Goal: Information Seeking & Learning: Learn about a topic

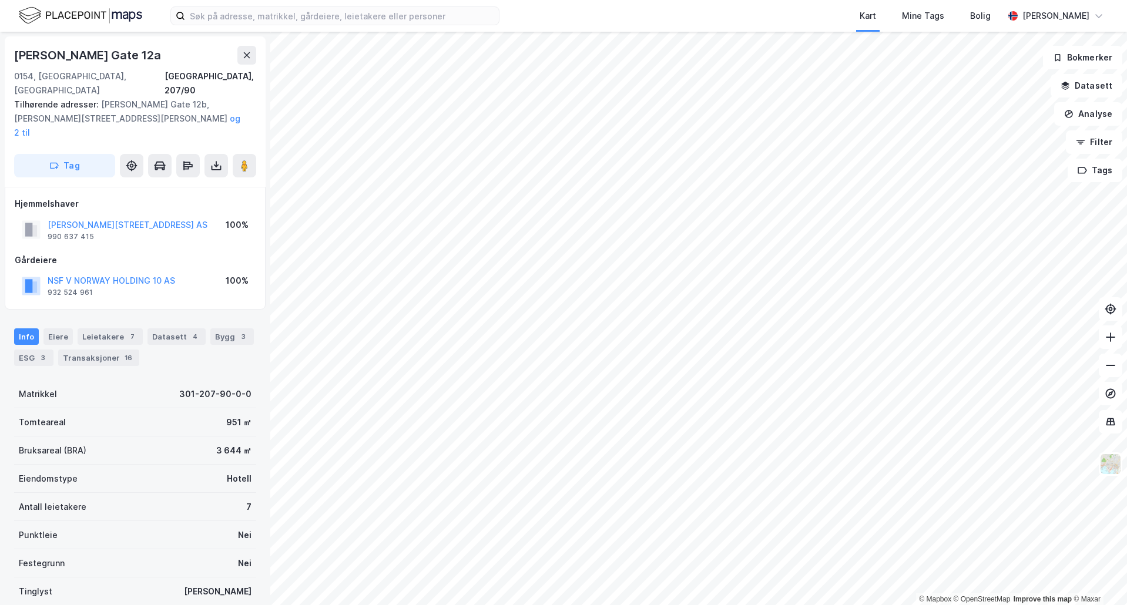
click at [264, 25] on div "Kart Mine Tags Bolig Even Holmstad Vasveen" at bounding box center [563, 16] width 1127 height 32
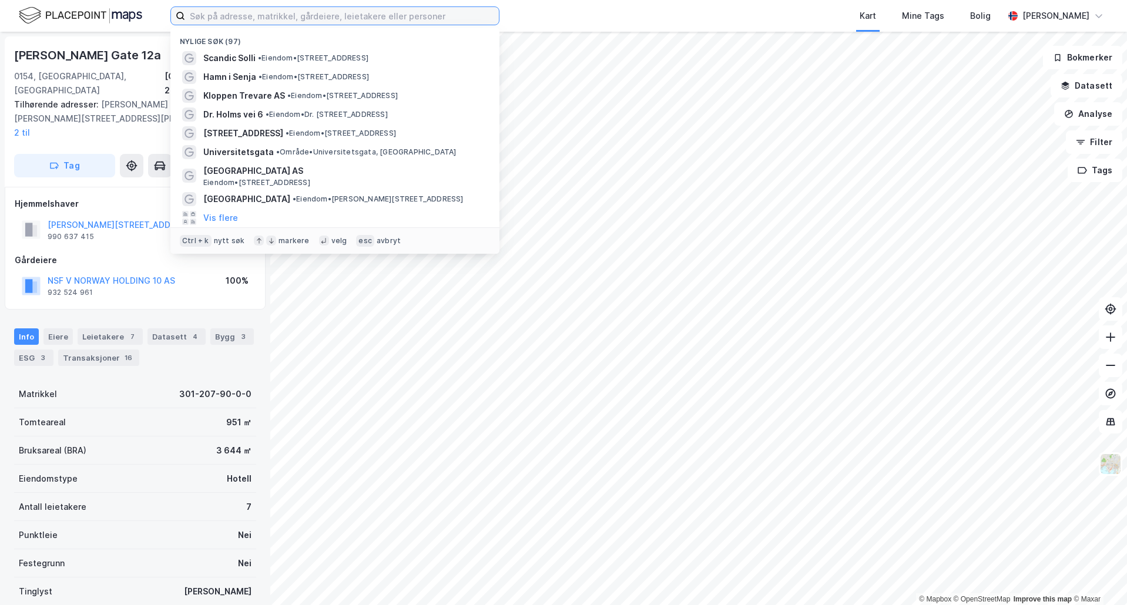
click at [265, 18] on input at bounding box center [342, 16] width 314 height 18
paste input "301-207-129-0-0"
type input "301-207-129-0-0"
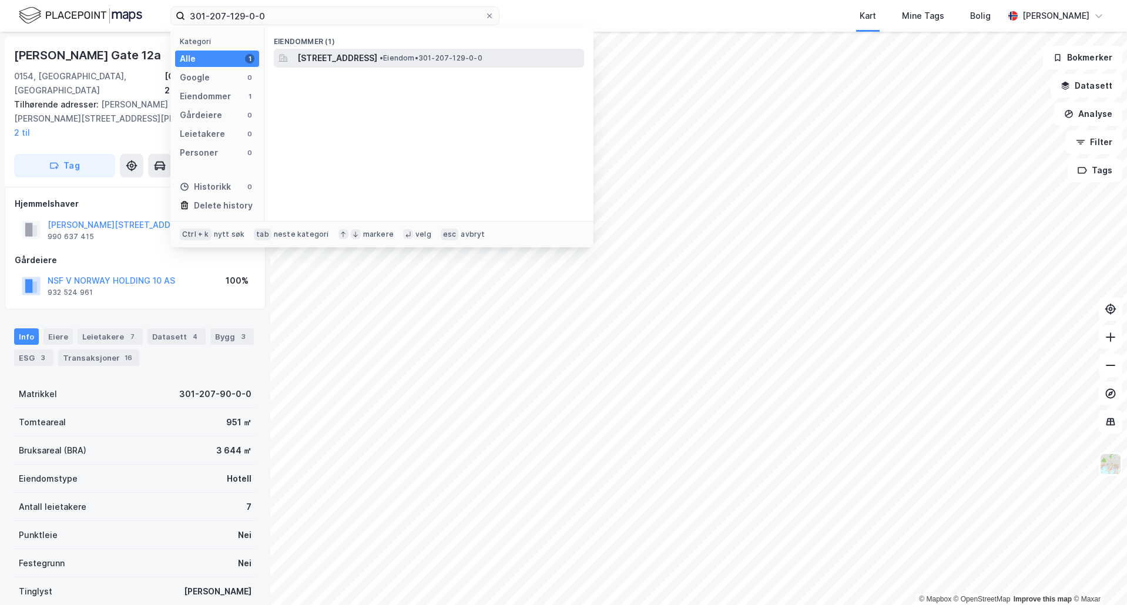
click at [327, 51] on span "Kirkegata 34, 0153, OSLO, OSLO" at bounding box center [337, 58] width 80 height 14
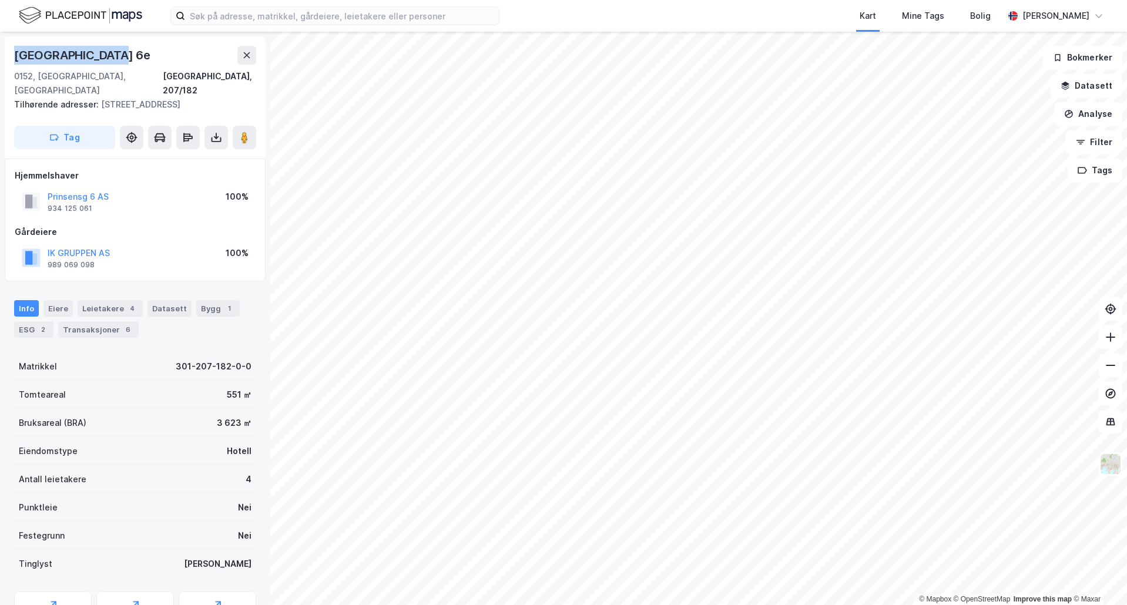
drag, startPoint x: 132, startPoint y: 62, endPoint x: 8, endPoint y: 48, distance: 124.2
click at [8, 48] on div "Prinsens Gate 6e 0152, Oslo, Oslo Oslo, 207/182 Tilhørende adresser: Prinsens G…" at bounding box center [135, 97] width 261 height 122
copy div "Prinsens Gate 6e"
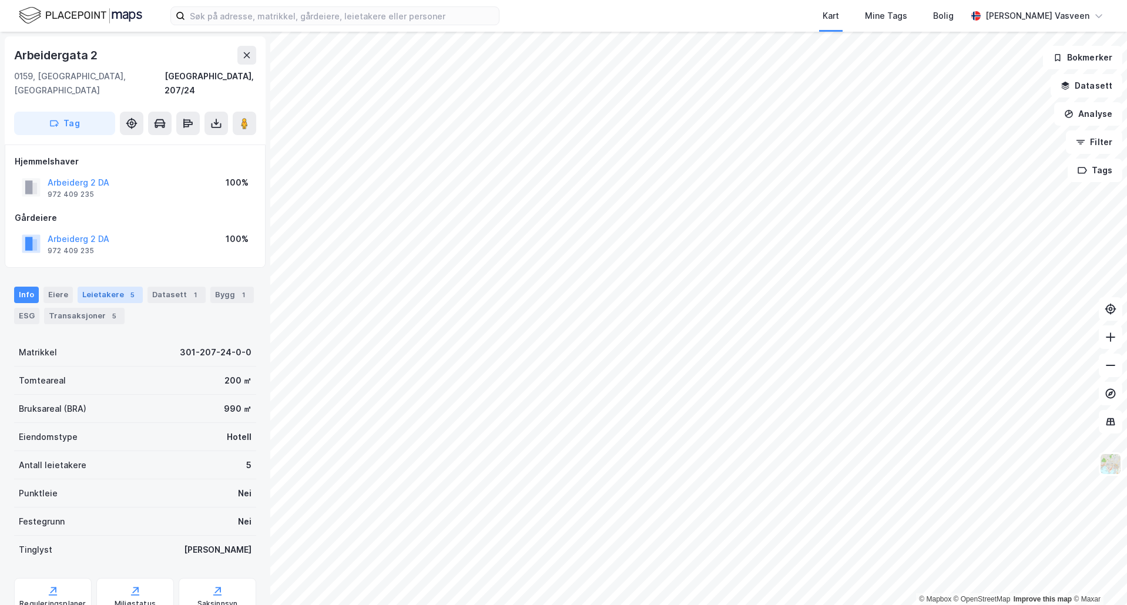
click at [134, 287] on div "Leietakere 5" at bounding box center [110, 295] width 65 height 16
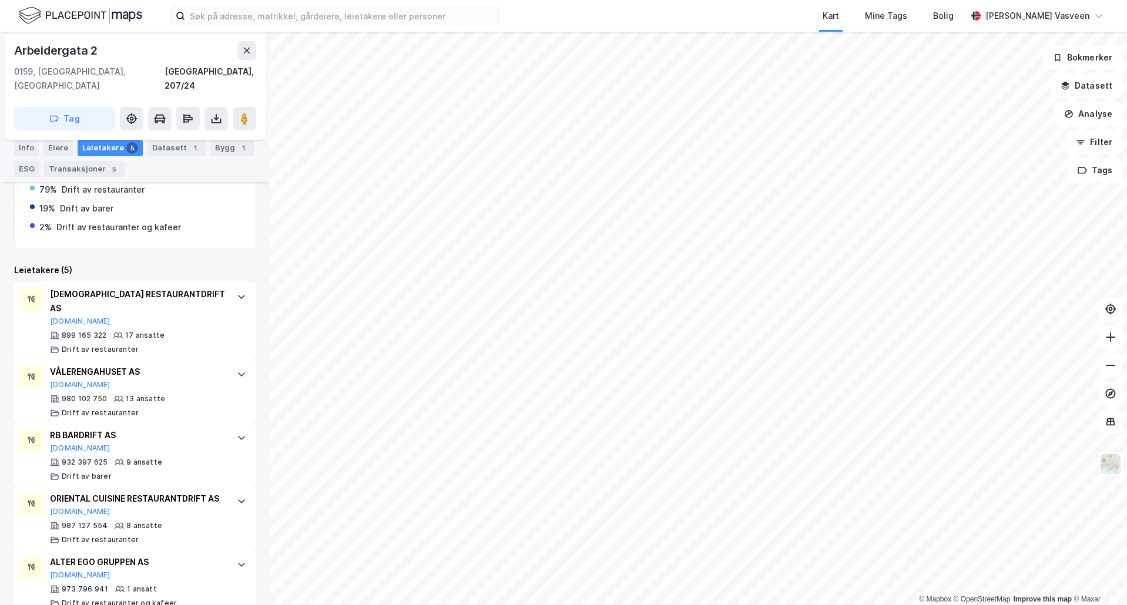
scroll to position [263, 0]
